Goal: Information Seeking & Learning: Learn about a topic

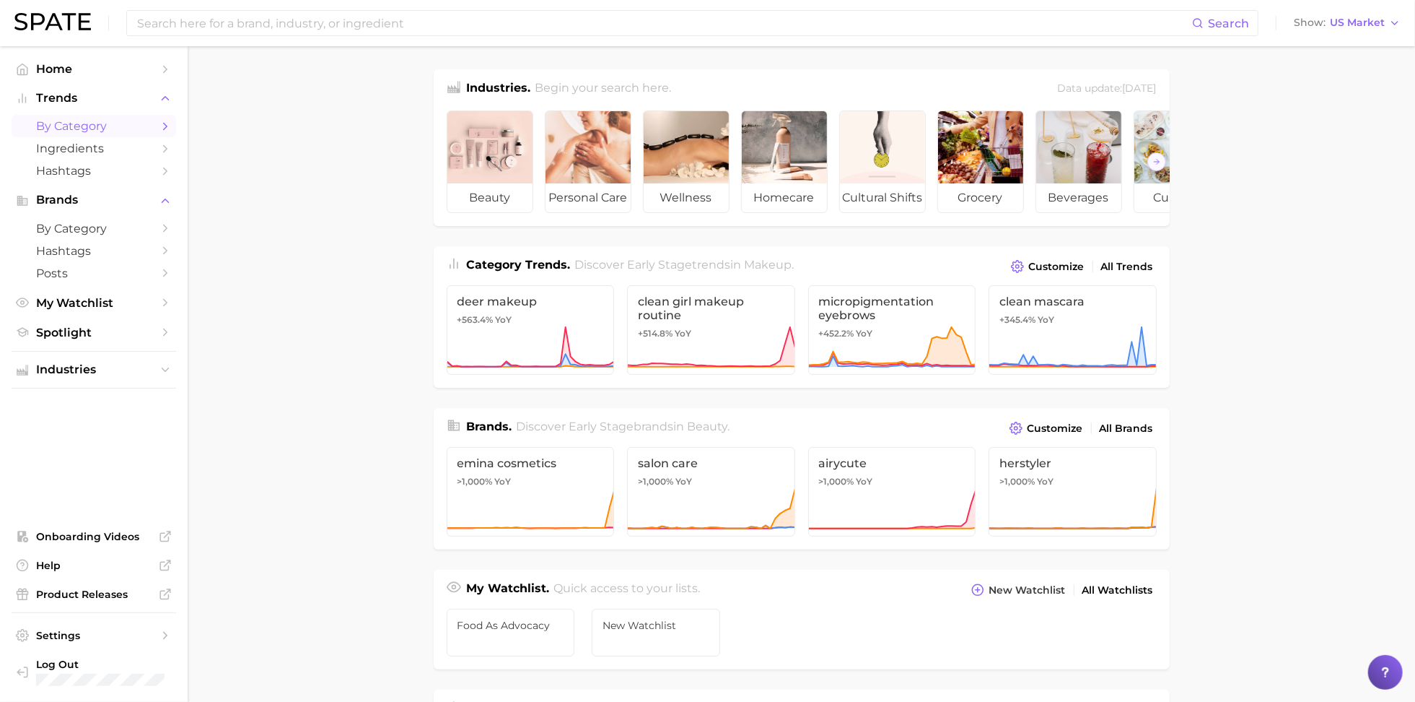
click at [107, 126] on span "by Category" at bounding box center [93, 126] width 115 height 14
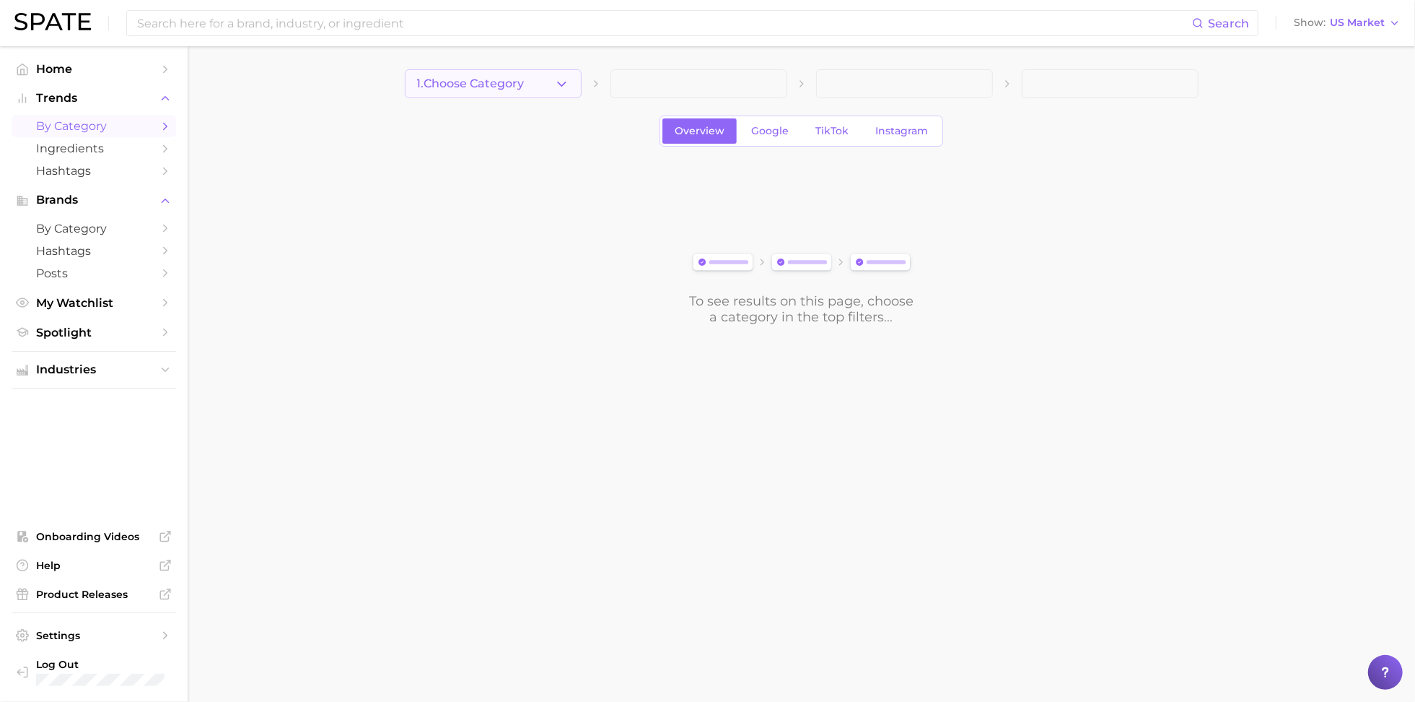
click at [532, 74] on button "1. Choose Category" at bounding box center [493, 83] width 177 height 29
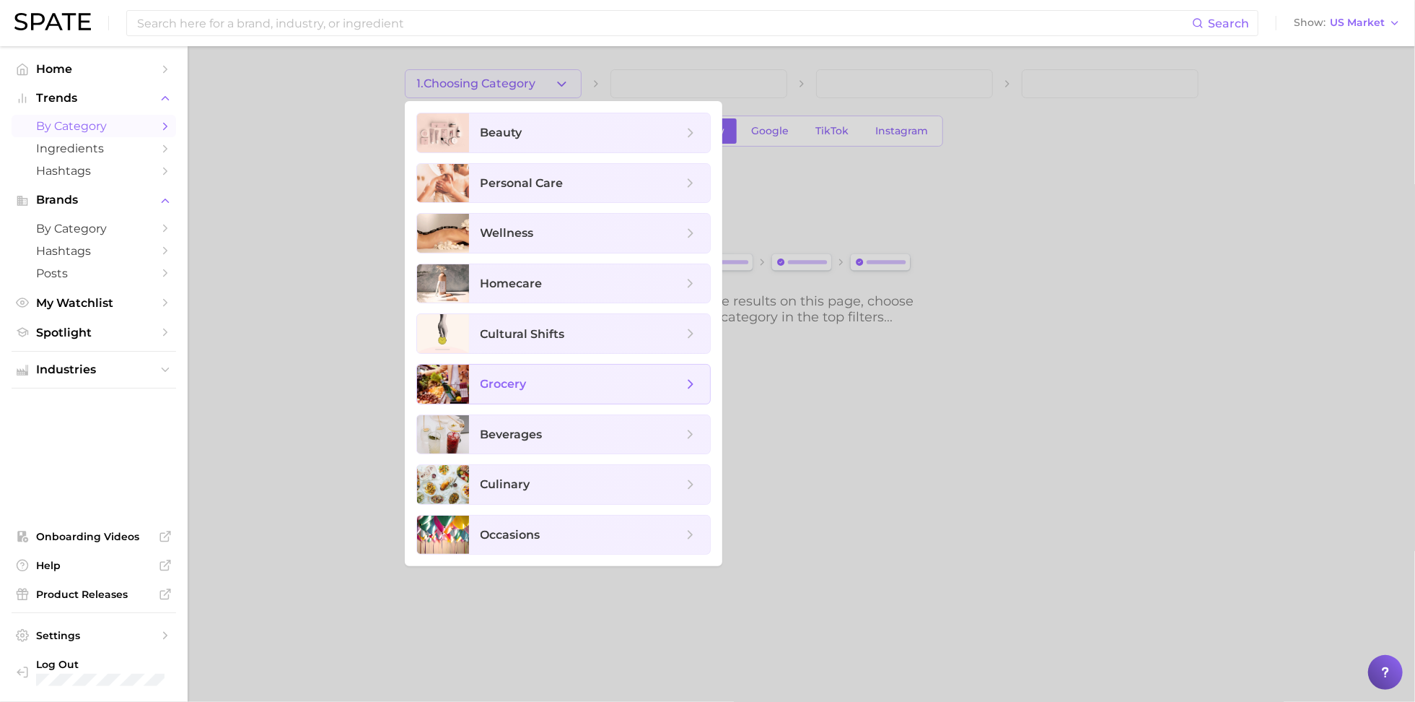
click at [514, 384] on span "grocery" at bounding box center [504, 384] width 46 height 14
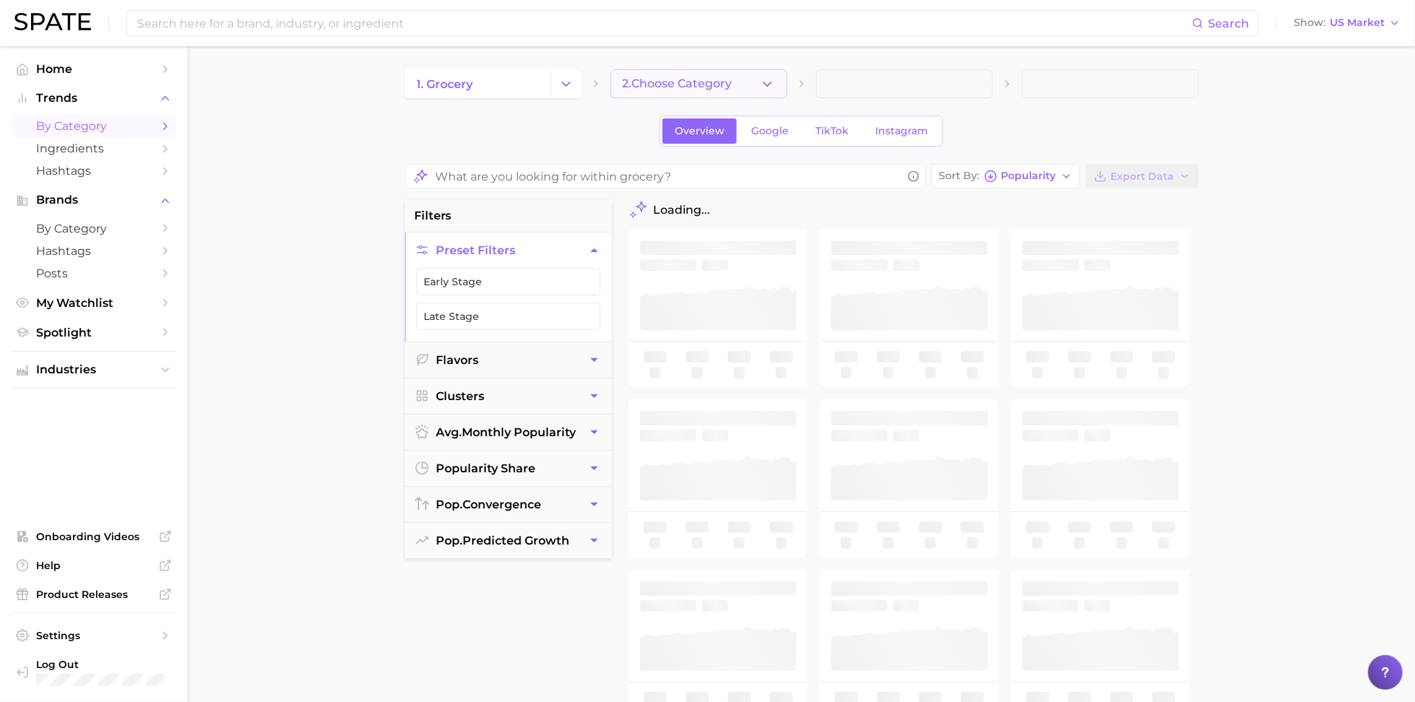
click at [643, 92] on button "2. Choose Category" at bounding box center [699, 83] width 177 height 29
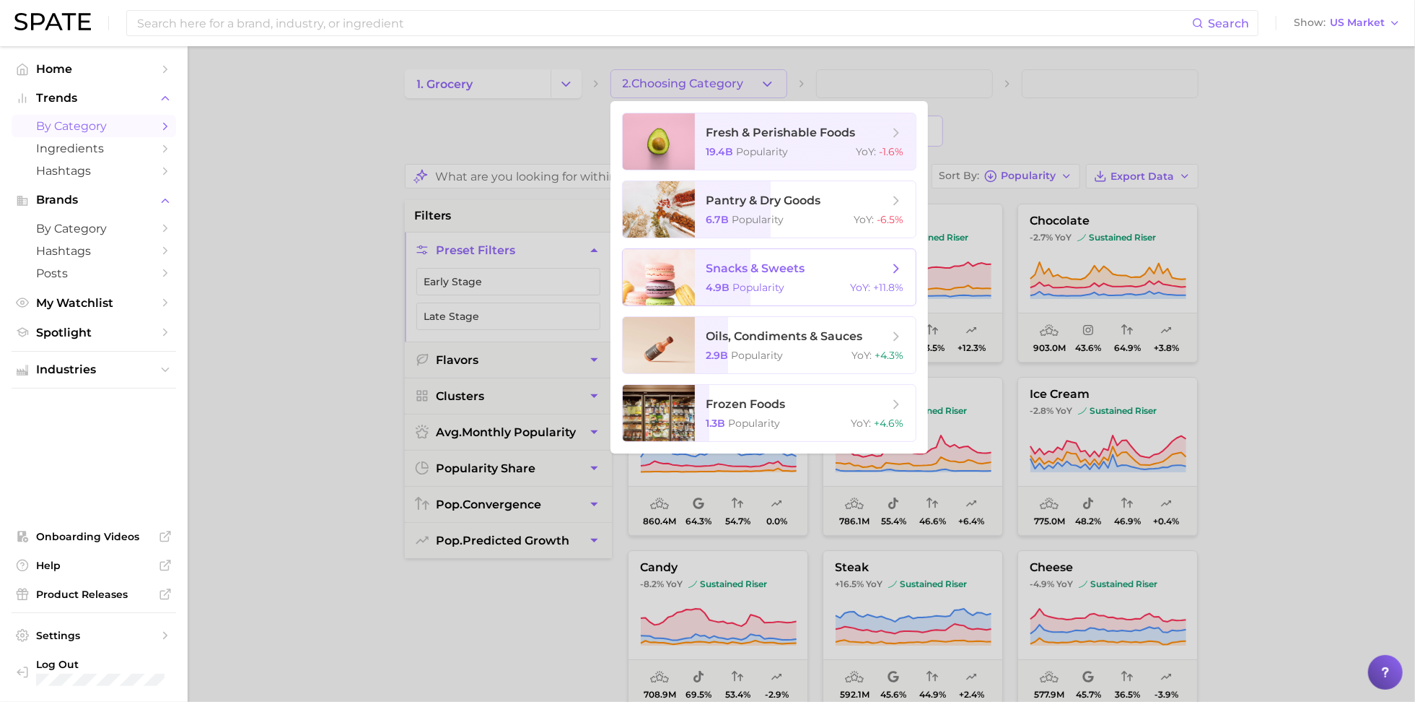
click at [748, 276] on span "snacks & sweets 4.9b Popularity YoY : +11.8%" at bounding box center [805, 277] width 221 height 56
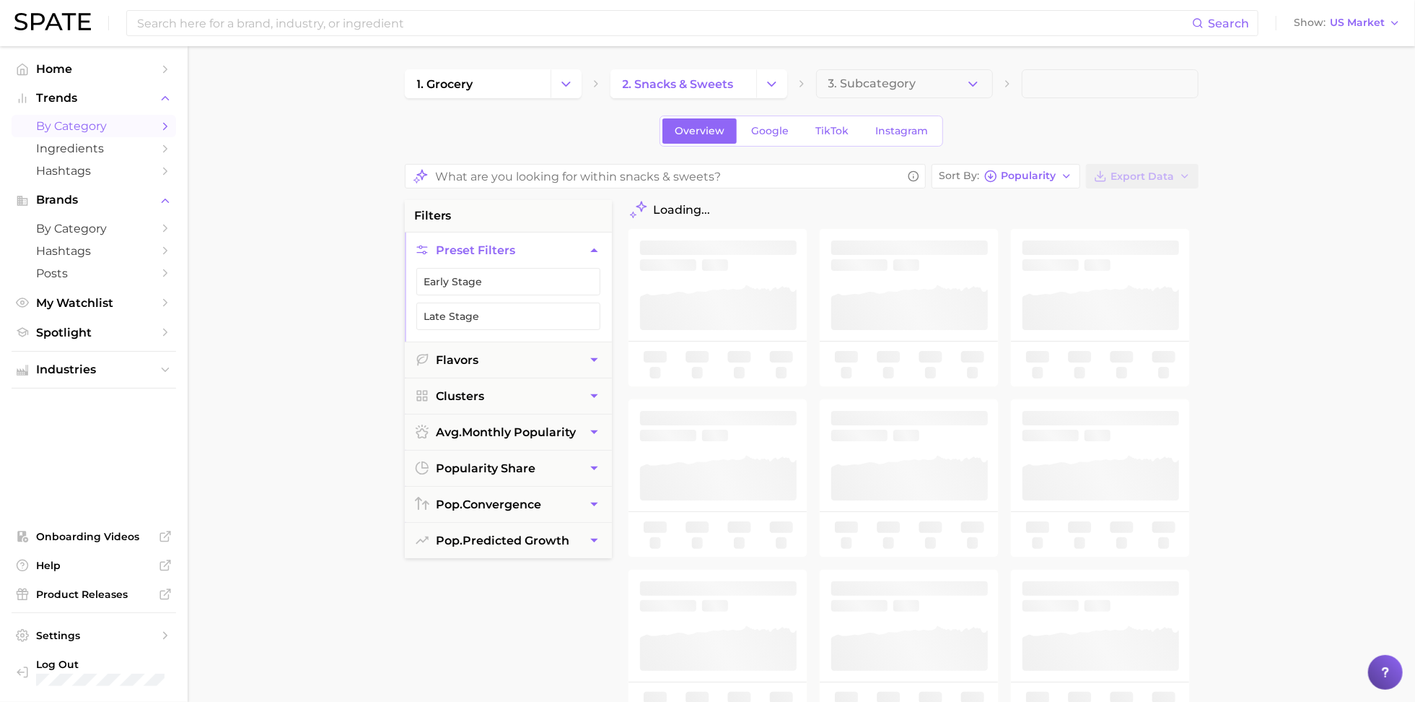
click at [857, 89] on span "3. Subcategory" at bounding box center [873, 83] width 88 height 13
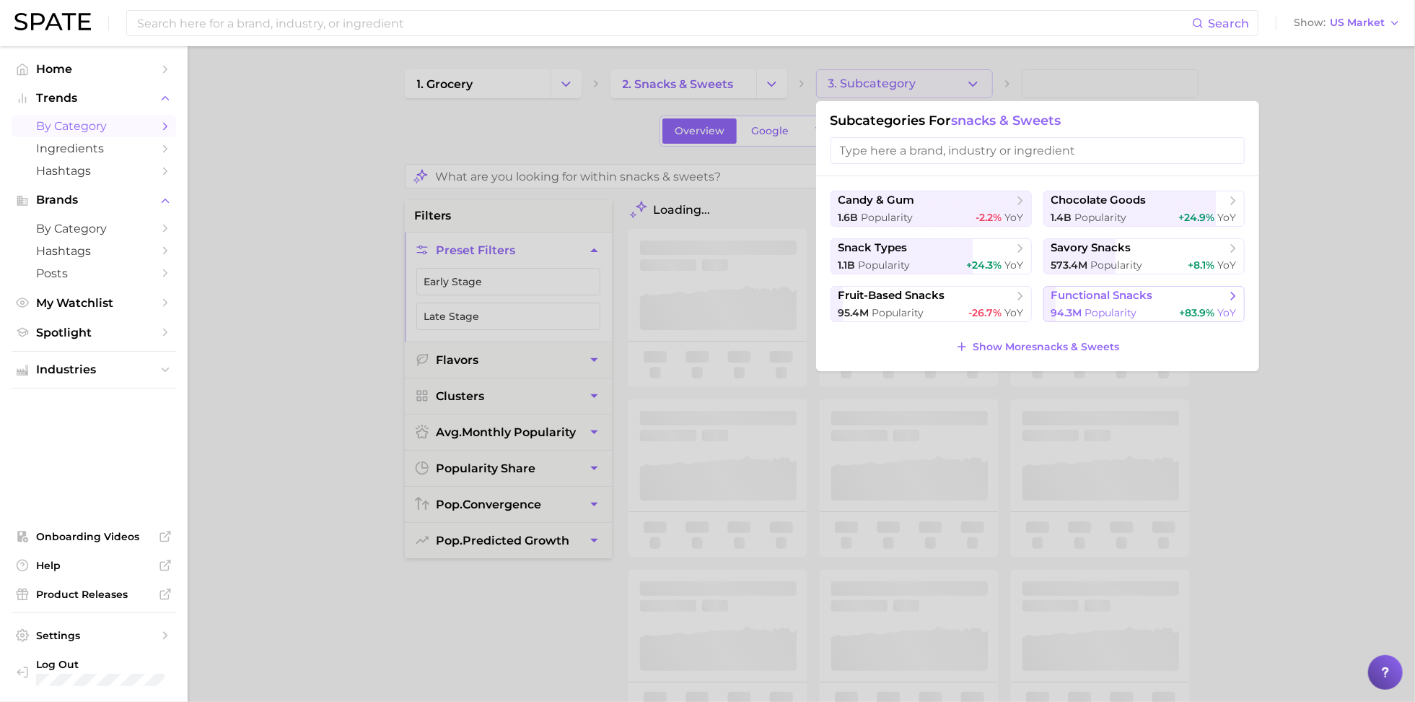
click at [1088, 306] on span "Popularity" at bounding box center [1111, 312] width 52 height 13
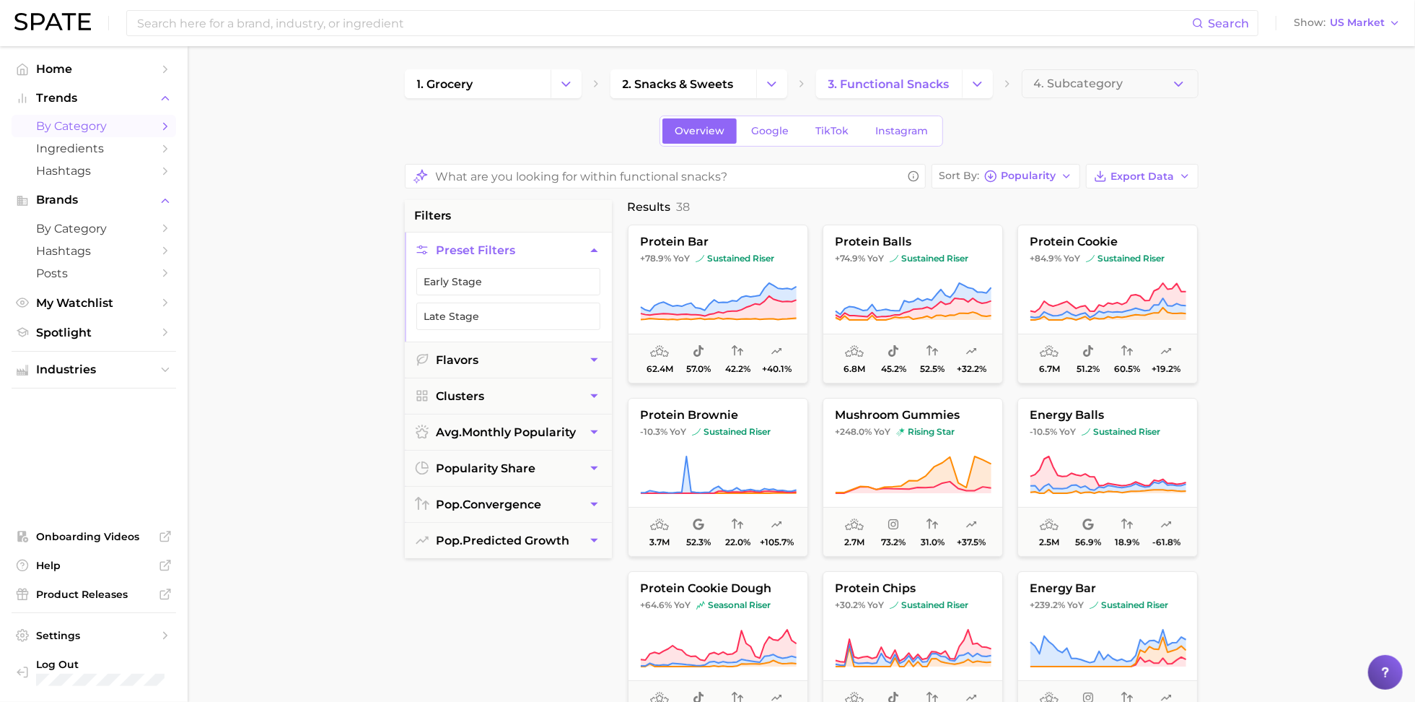
click at [1072, 84] on span "4. Subcategory" at bounding box center [1078, 83] width 89 height 13
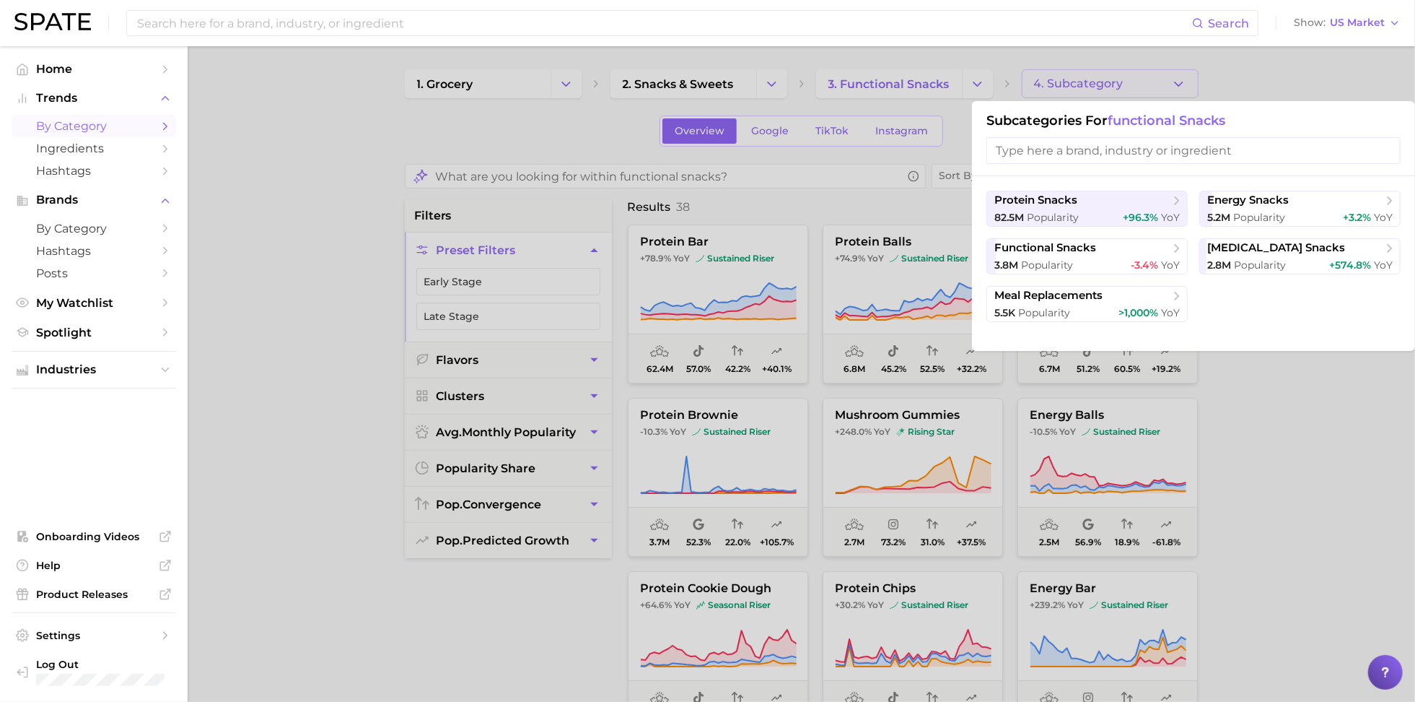
click at [1085, 154] on input "search" at bounding box center [1194, 150] width 414 height 27
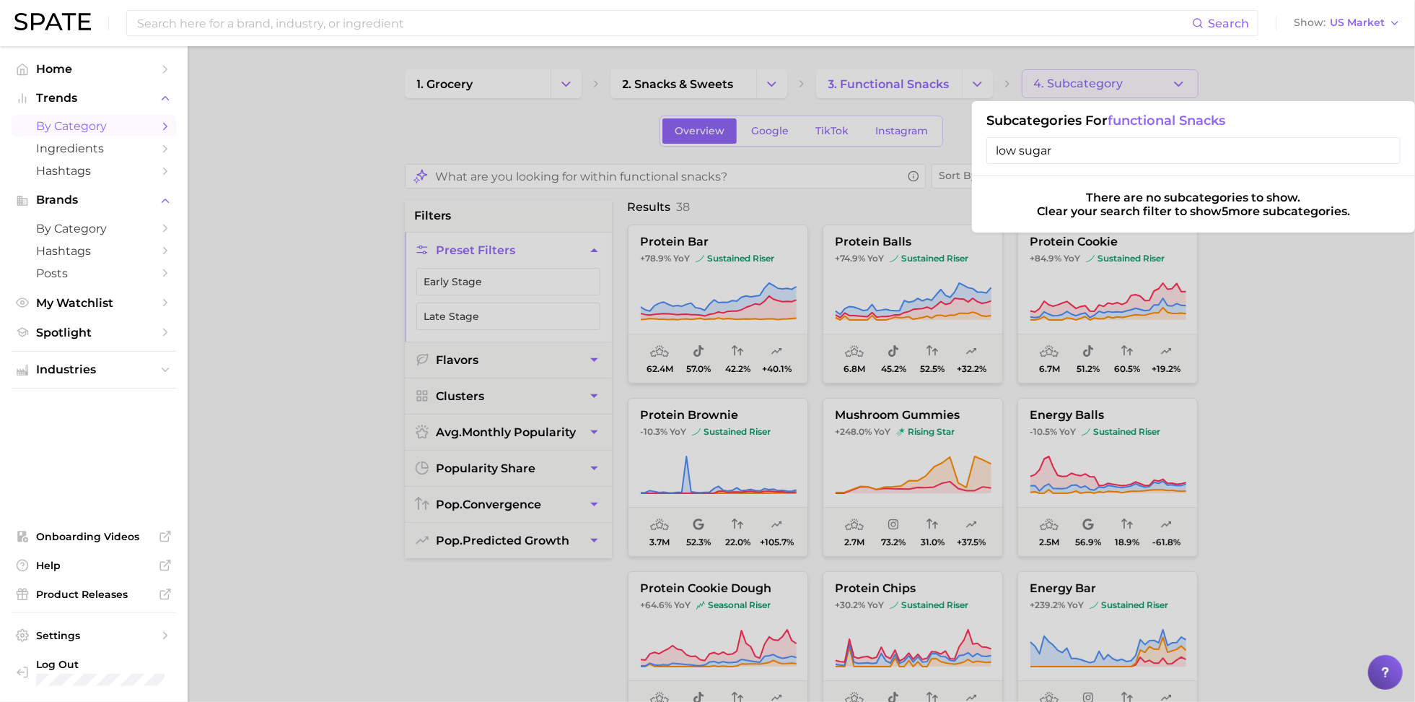
type input "low sugar"
click at [1256, 318] on div at bounding box center [707, 351] width 1415 height 702
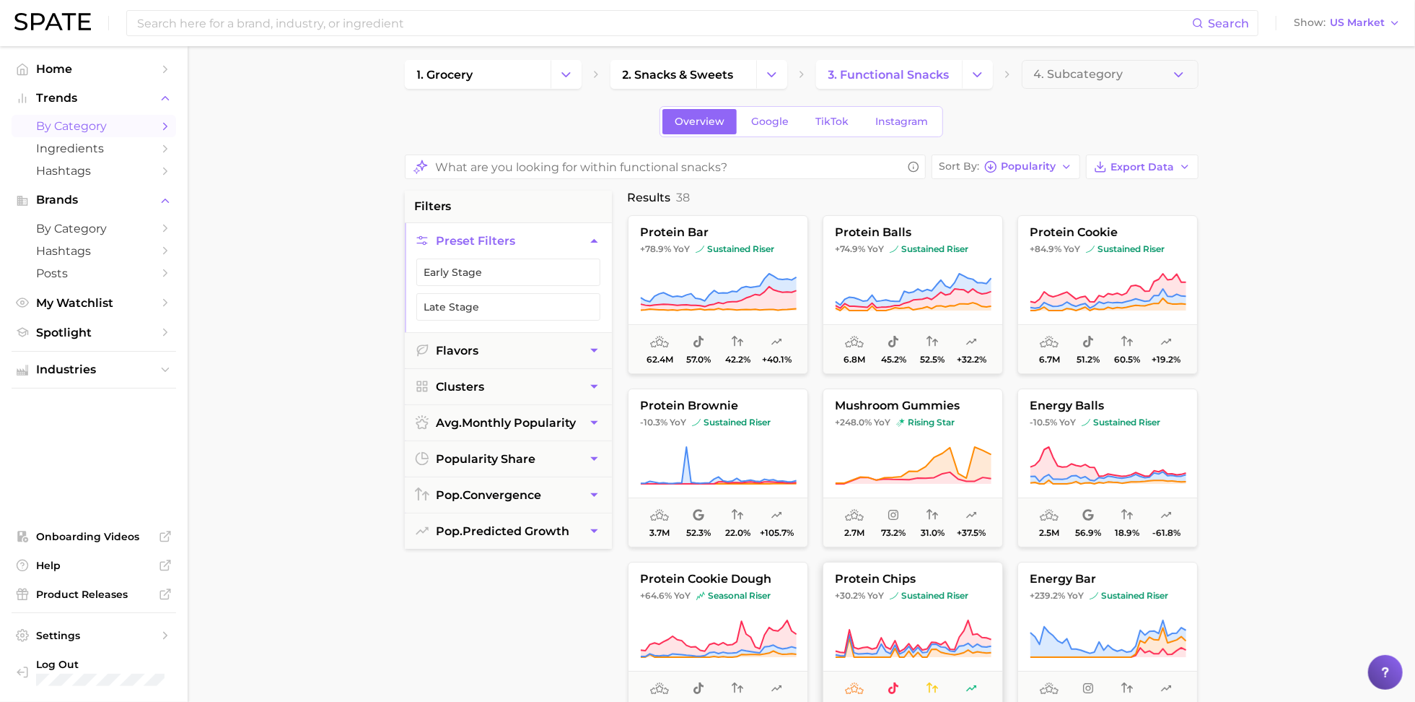
scroll to position [4, 0]
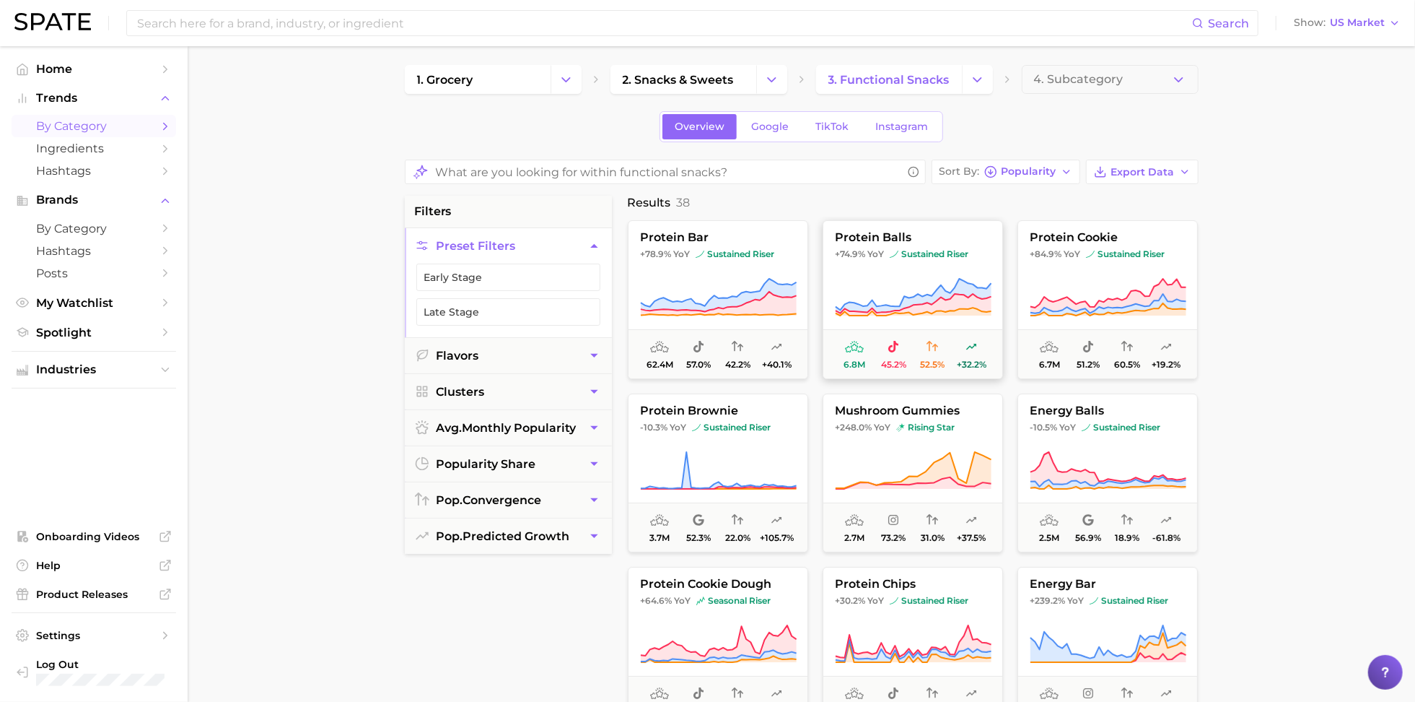
click at [855, 236] on span "protein balls" at bounding box center [912, 237] width 179 height 13
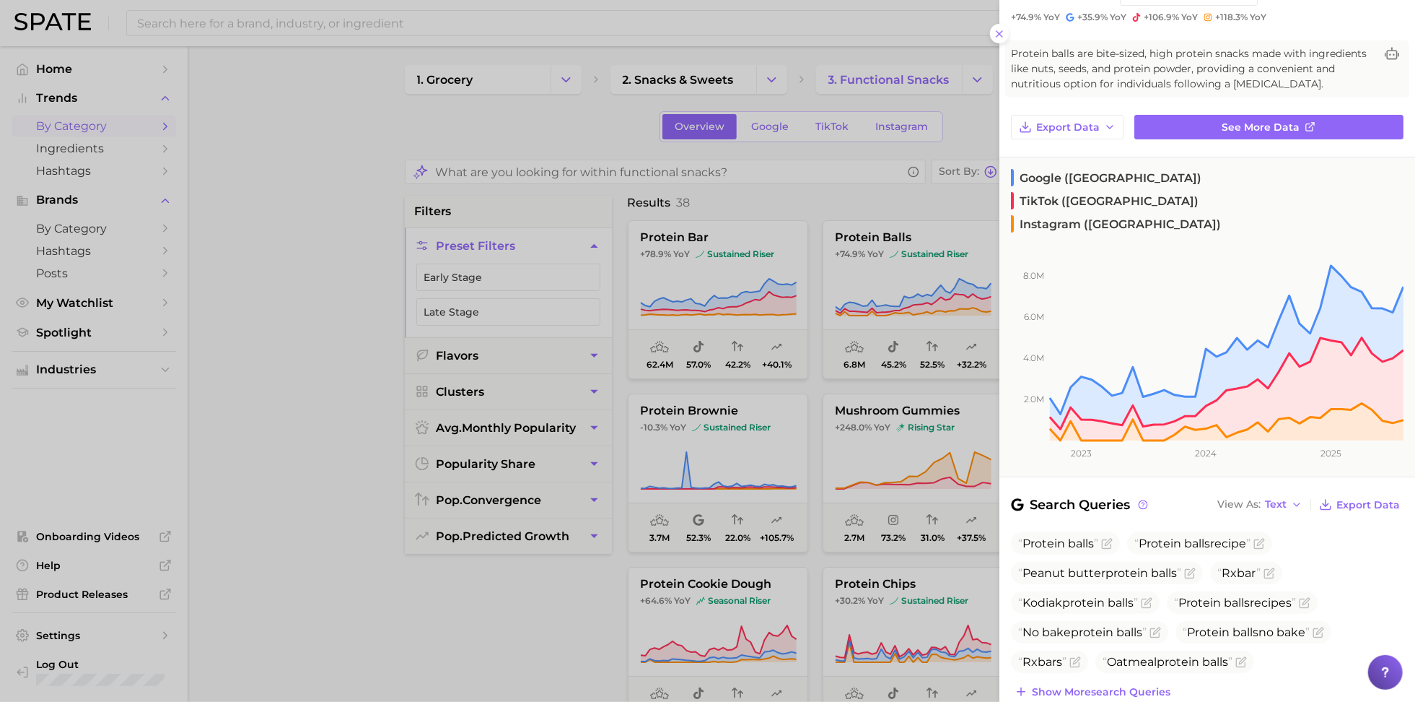
scroll to position [0, 0]
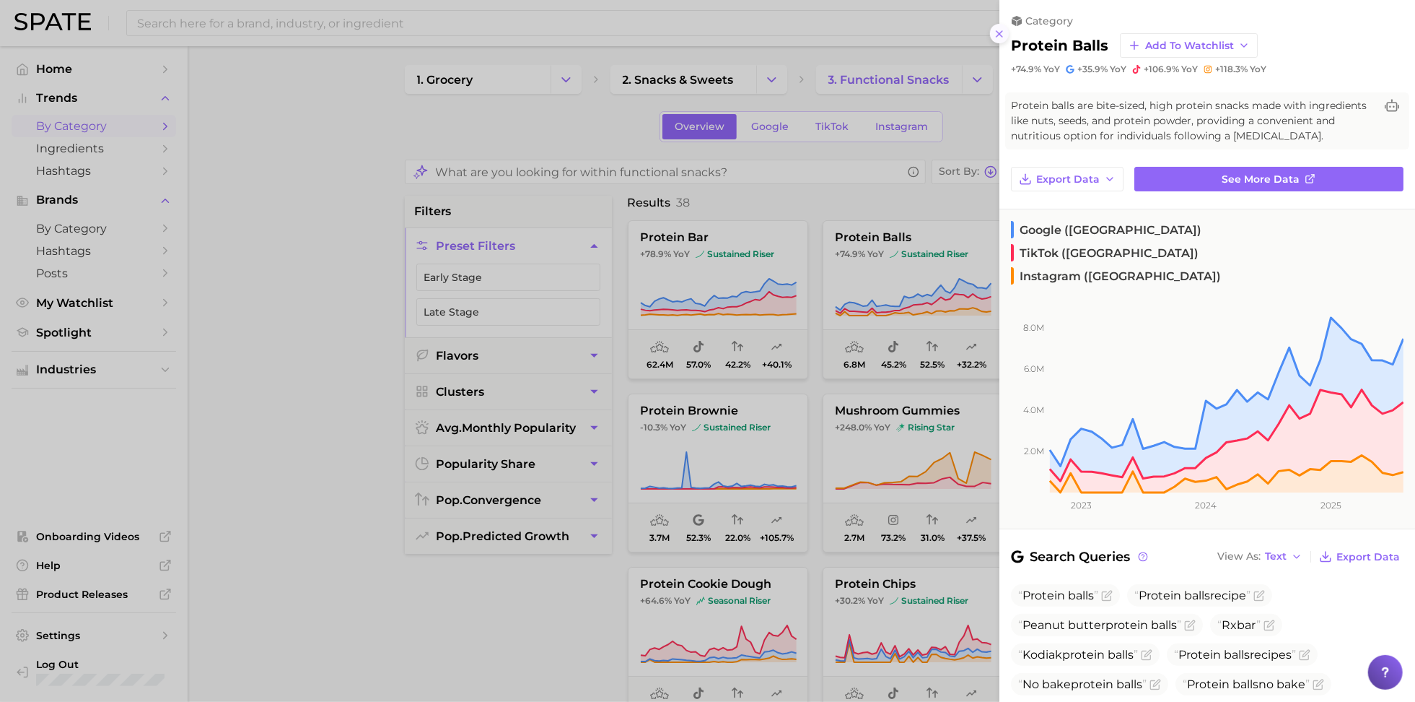
click at [1002, 34] on icon at bounding box center [1000, 34] width 12 height 12
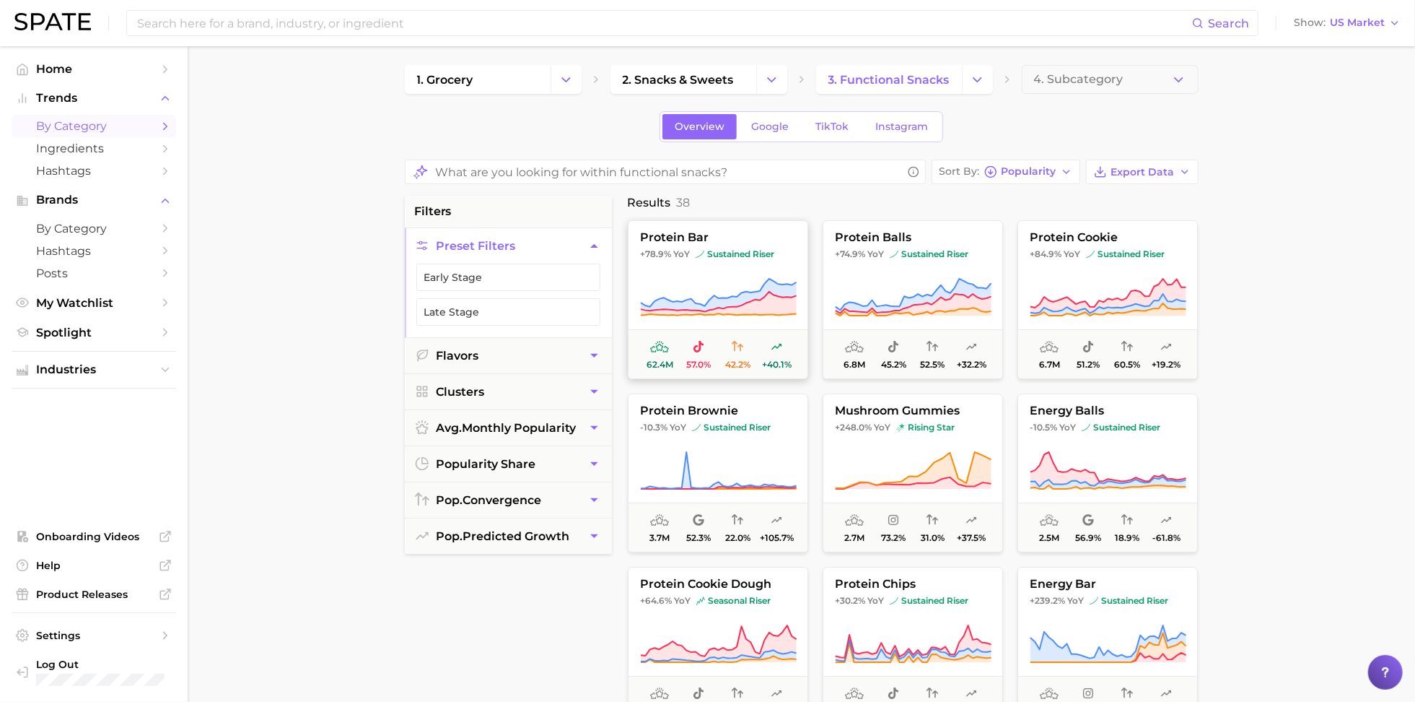
click at [717, 238] on span "protein bar" at bounding box center [718, 237] width 179 height 13
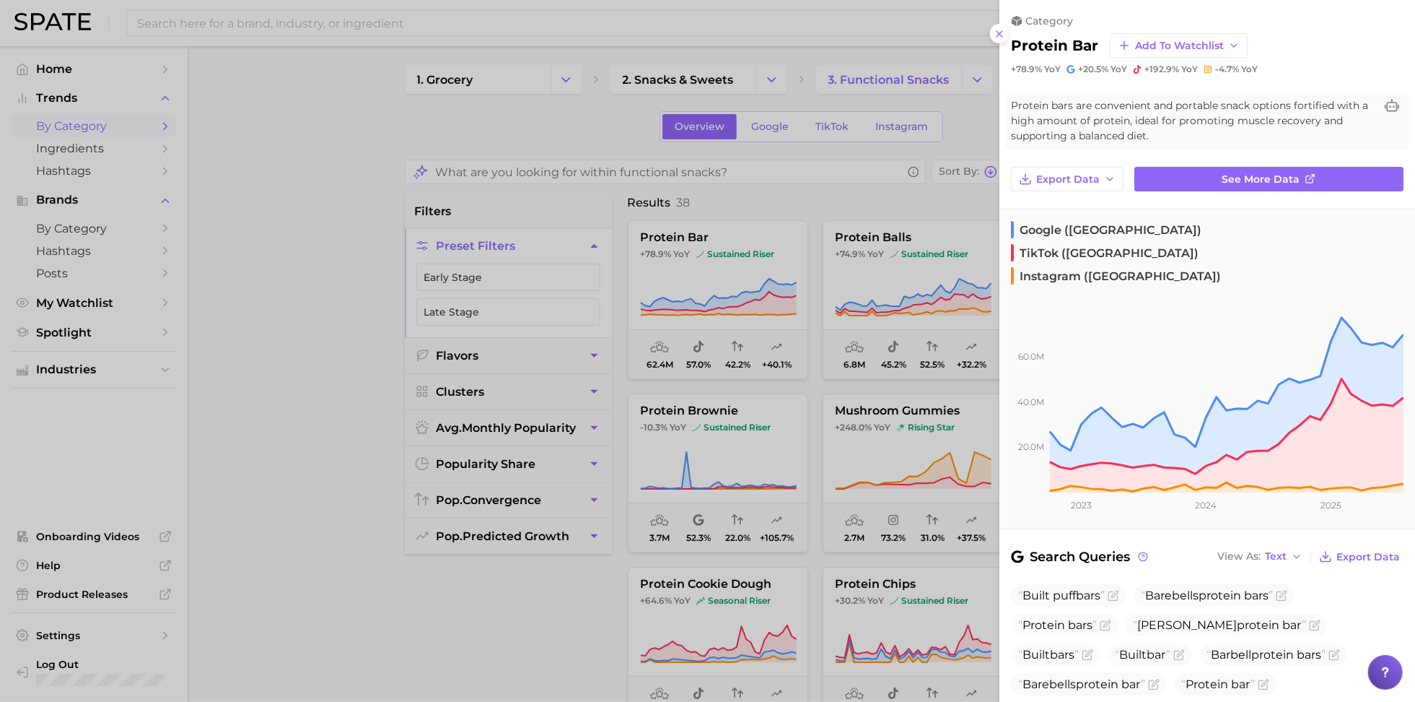
click at [1152, 244] on span "TikTok (US)" at bounding box center [1105, 252] width 188 height 17
click at [1087, 180] on span "Export Data" at bounding box center [1068, 179] width 64 height 12
click at [1070, 231] on span "Time Series Image" at bounding box center [1084, 232] width 97 height 12
